Goal: Task Accomplishment & Management: Manage account settings

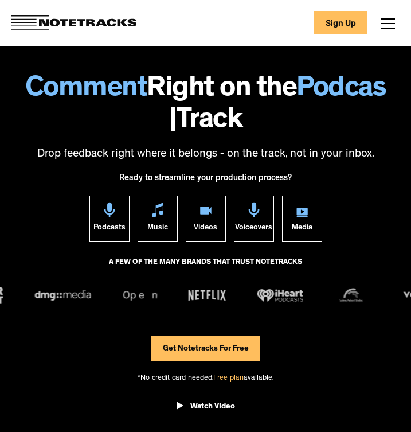
click at [399, 18] on div "About Use Cases Podcasting Music Production Video Education Voiceovers Marketin…" at bounding box center [388, 22] width 23 height 23
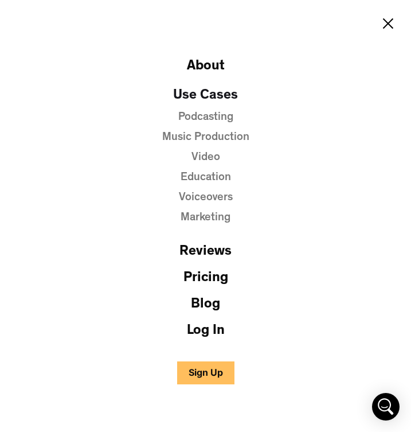
click at [211, 331] on link "Log In" at bounding box center [206, 330] width 38 height 17
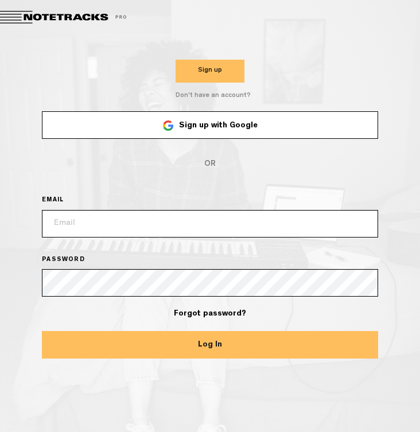
click at [148, 238] on form "Sign up with Google OR EMAIL PASSWORD Forgot password? Log In" at bounding box center [210, 235] width 336 height 248
click at [144, 219] on input "email" at bounding box center [210, 224] width 336 height 28
type input "[PERSON_NAME][EMAIL_ADDRESS][DOMAIN_NAME]"
click at [166, 350] on button "Log In" at bounding box center [210, 345] width 336 height 28
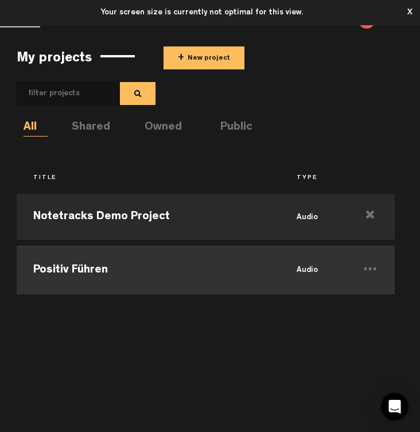
click at [131, 260] on td "Positiv Führen" at bounding box center [148, 268] width 262 height 52
